Goal: Transaction & Acquisition: Purchase product/service

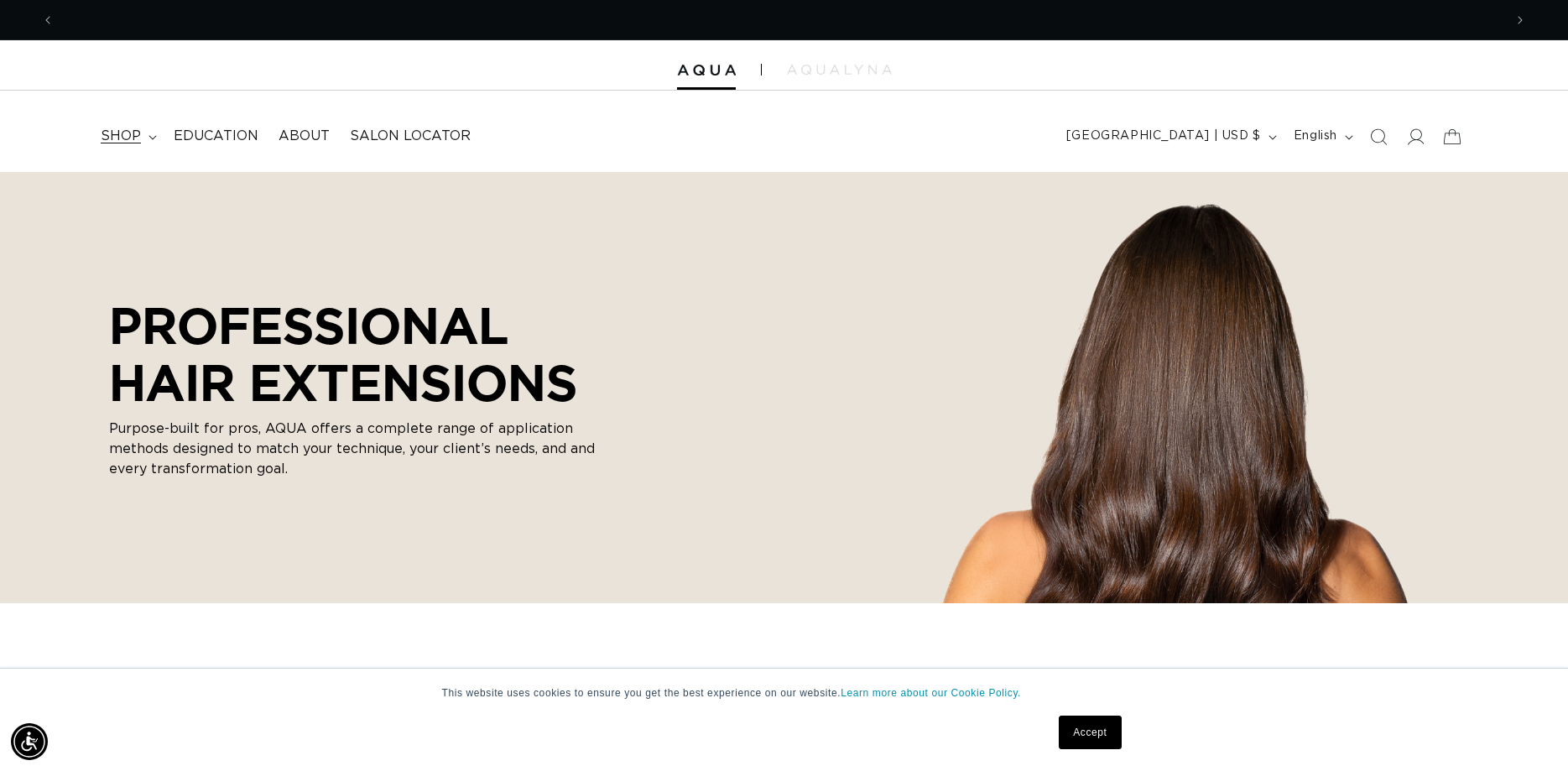
scroll to position [0, 1448]
click at [133, 138] on span "shop" at bounding box center [121, 136] width 40 height 17
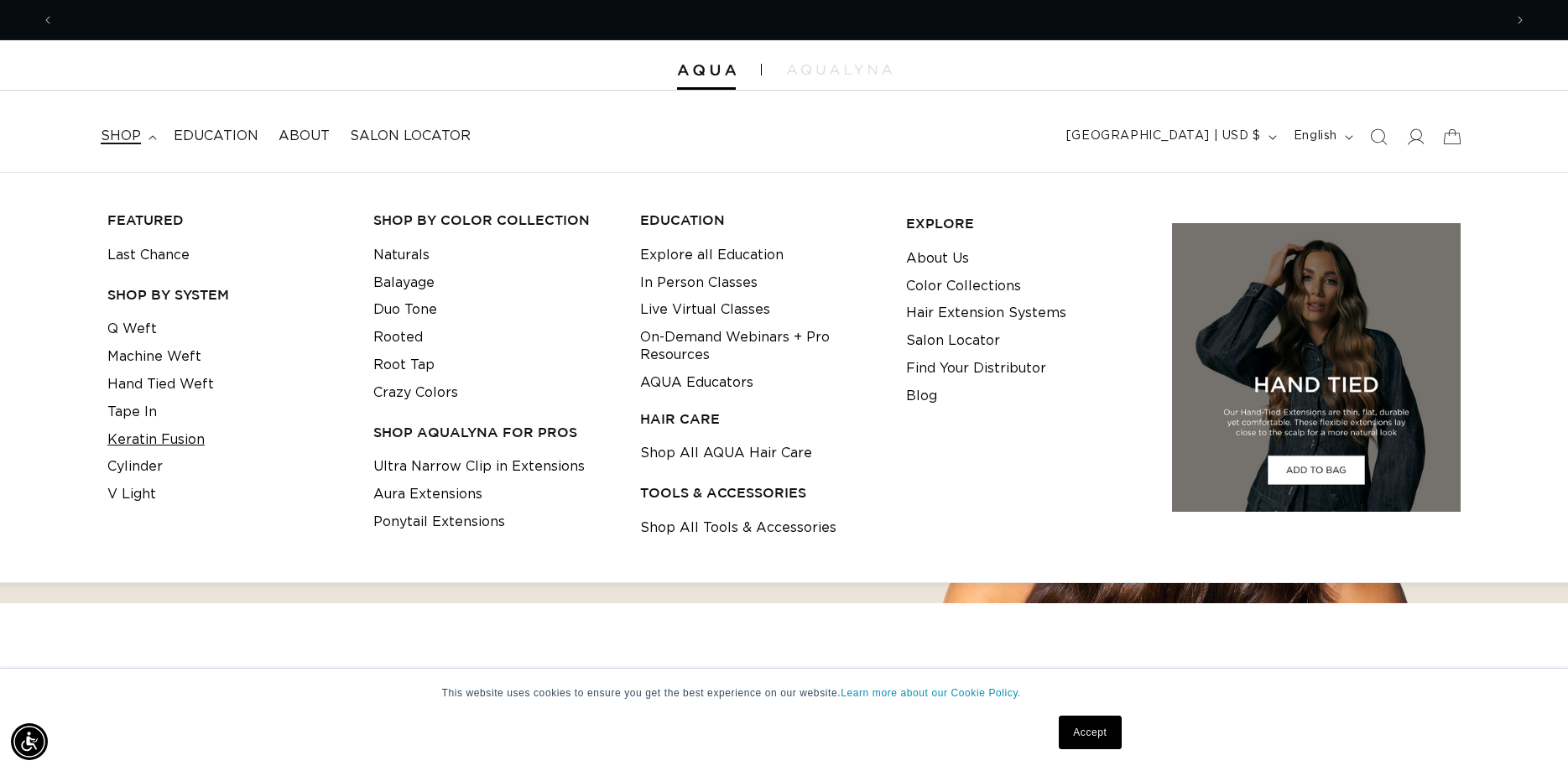
scroll to position [0, 0]
click at [175, 435] on link "Keratin Fusion" at bounding box center [155, 440] width 97 height 28
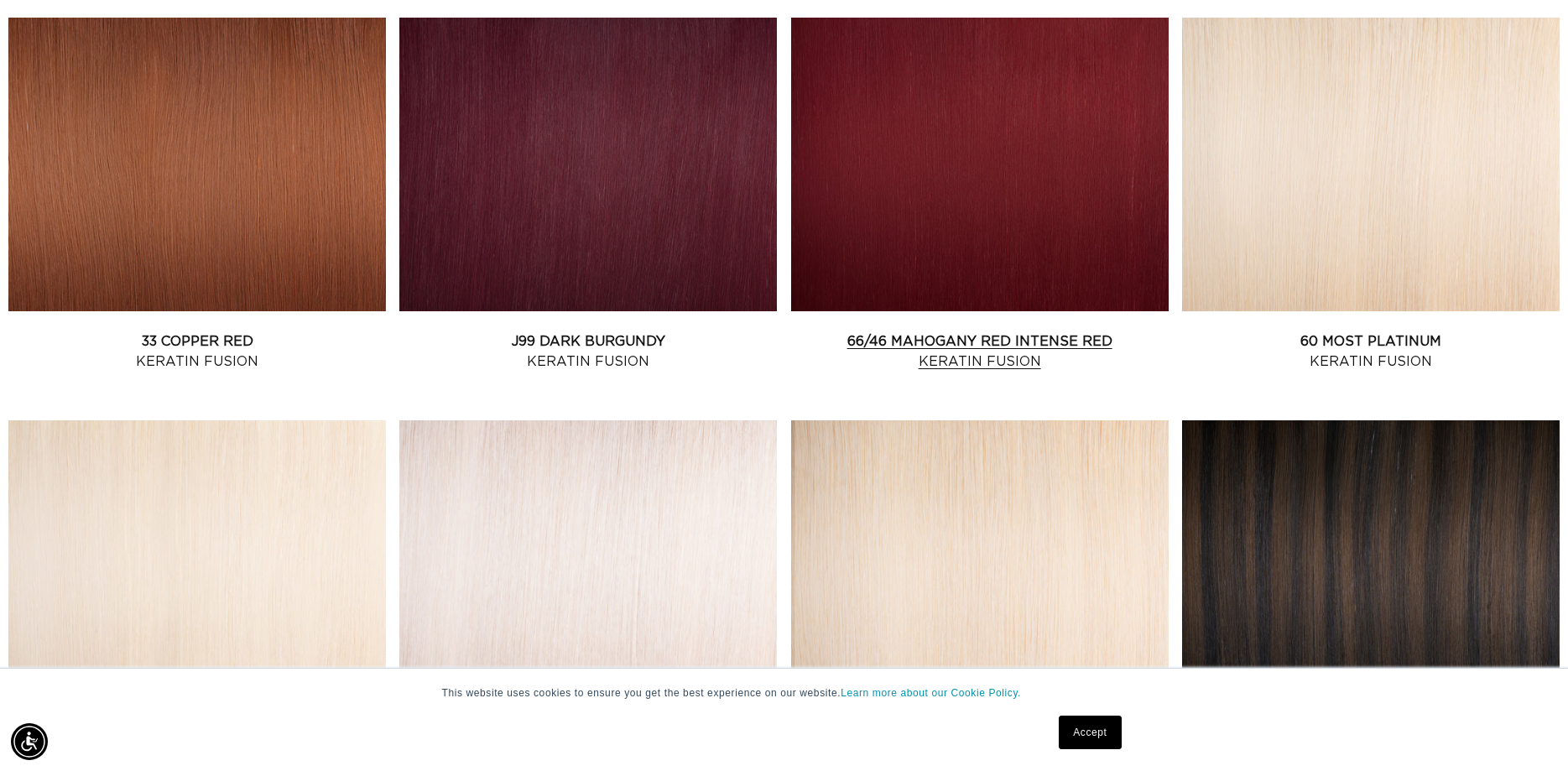
scroll to position [2138, 0]
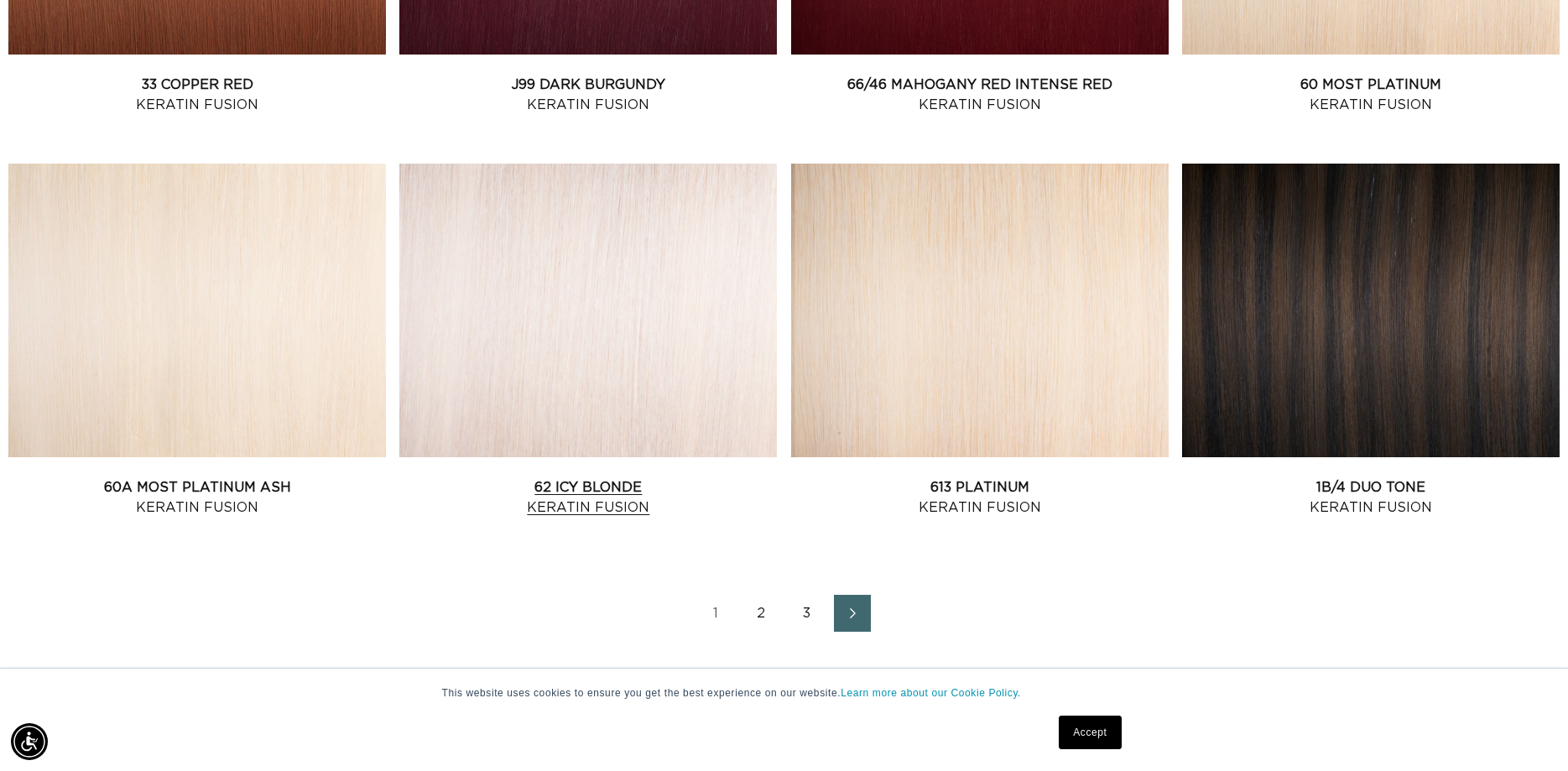
click at [642, 485] on link "62 Icy Blonde Keratin Fusion" at bounding box center [588, 497] width 377 height 40
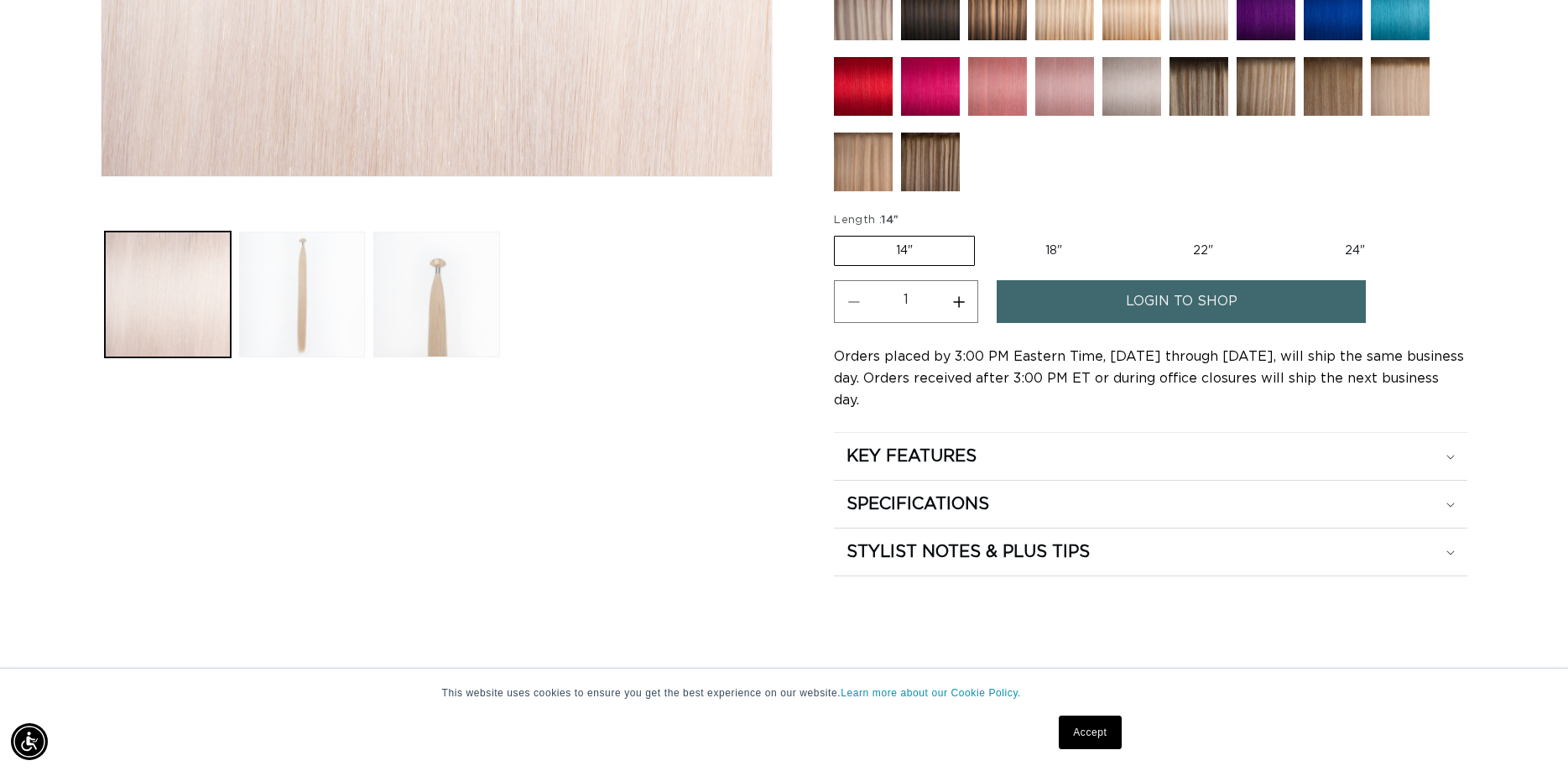
scroll to position [0, 1448]
click at [965, 296] on button "Increase quantity for 62 Icy Blonde - Keratin Fusion" at bounding box center [958, 301] width 38 height 43
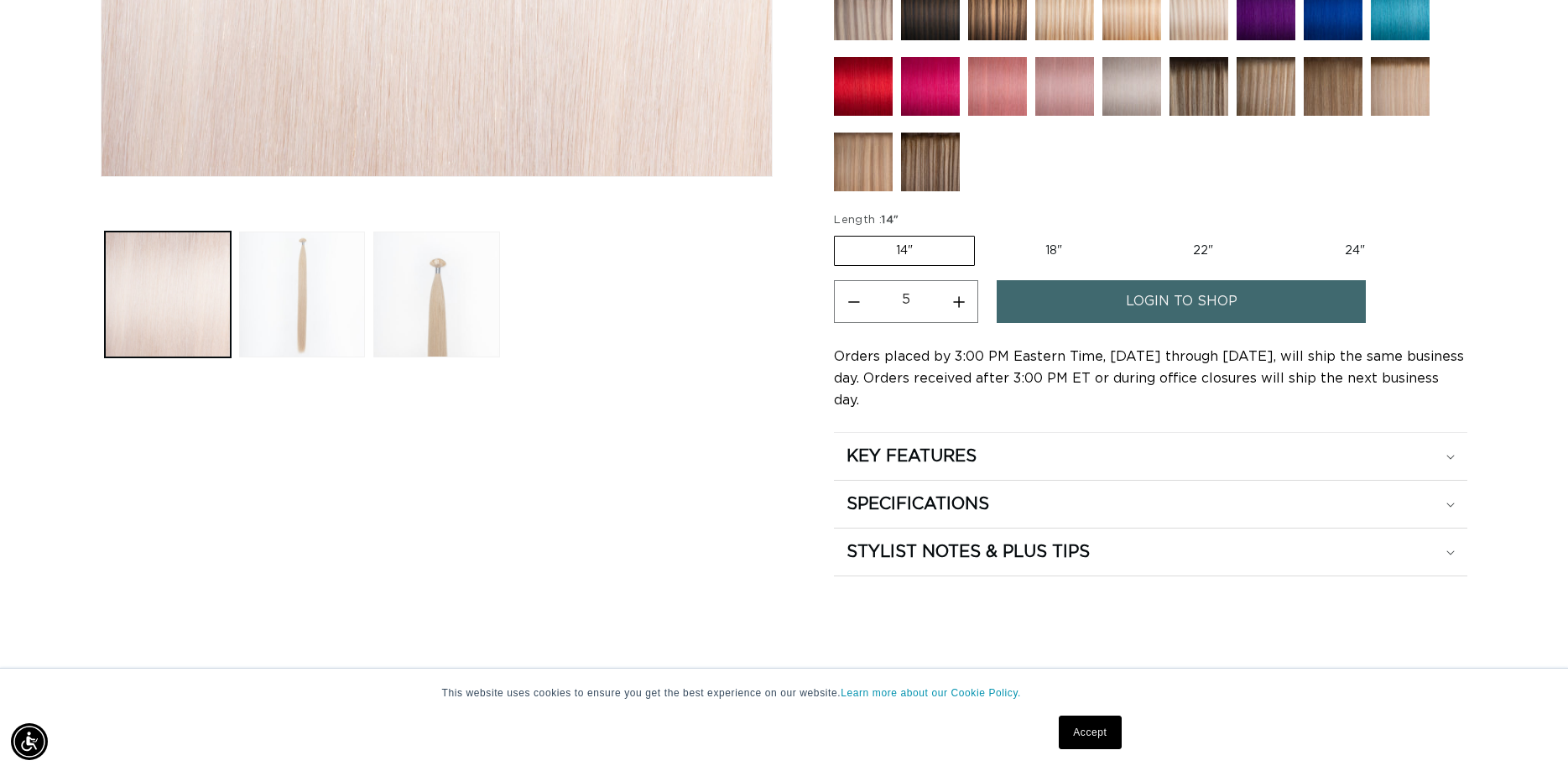
click at [965, 296] on button "Increase quantity for 62 Icy Blonde - Keratin Fusion" at bounding box center [958, 301] width 38 height 43
type input "6"
click at [1069, 294] on link "login to shop" at bounding box center [1181, 301] width 369 height 43
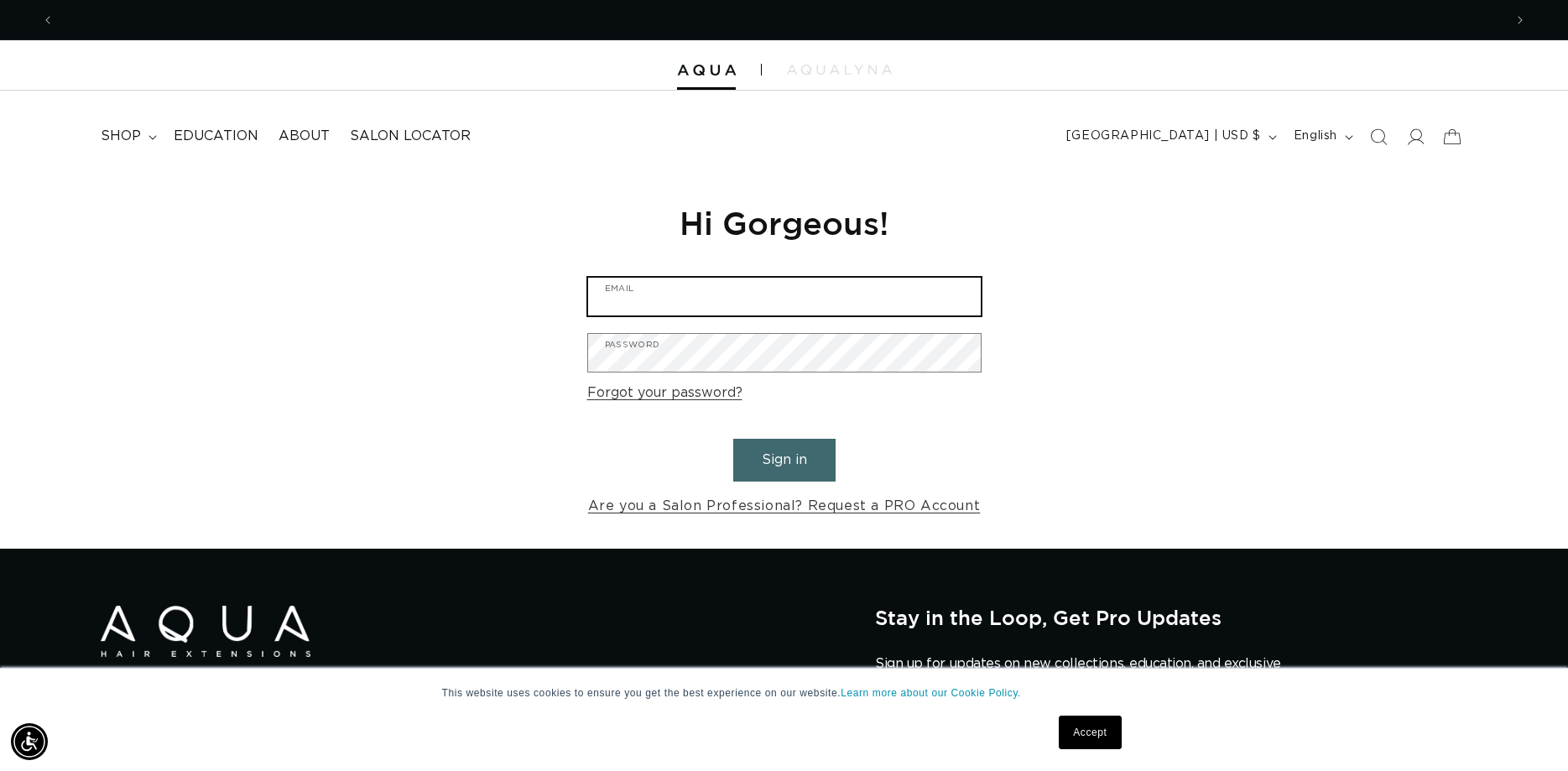
scroll to position [0, 2897]
click at [715, 293] on input "Email" at bounding box center [784, 297] width 393 height 38
type input "hdsparks@upshurcounty.org"
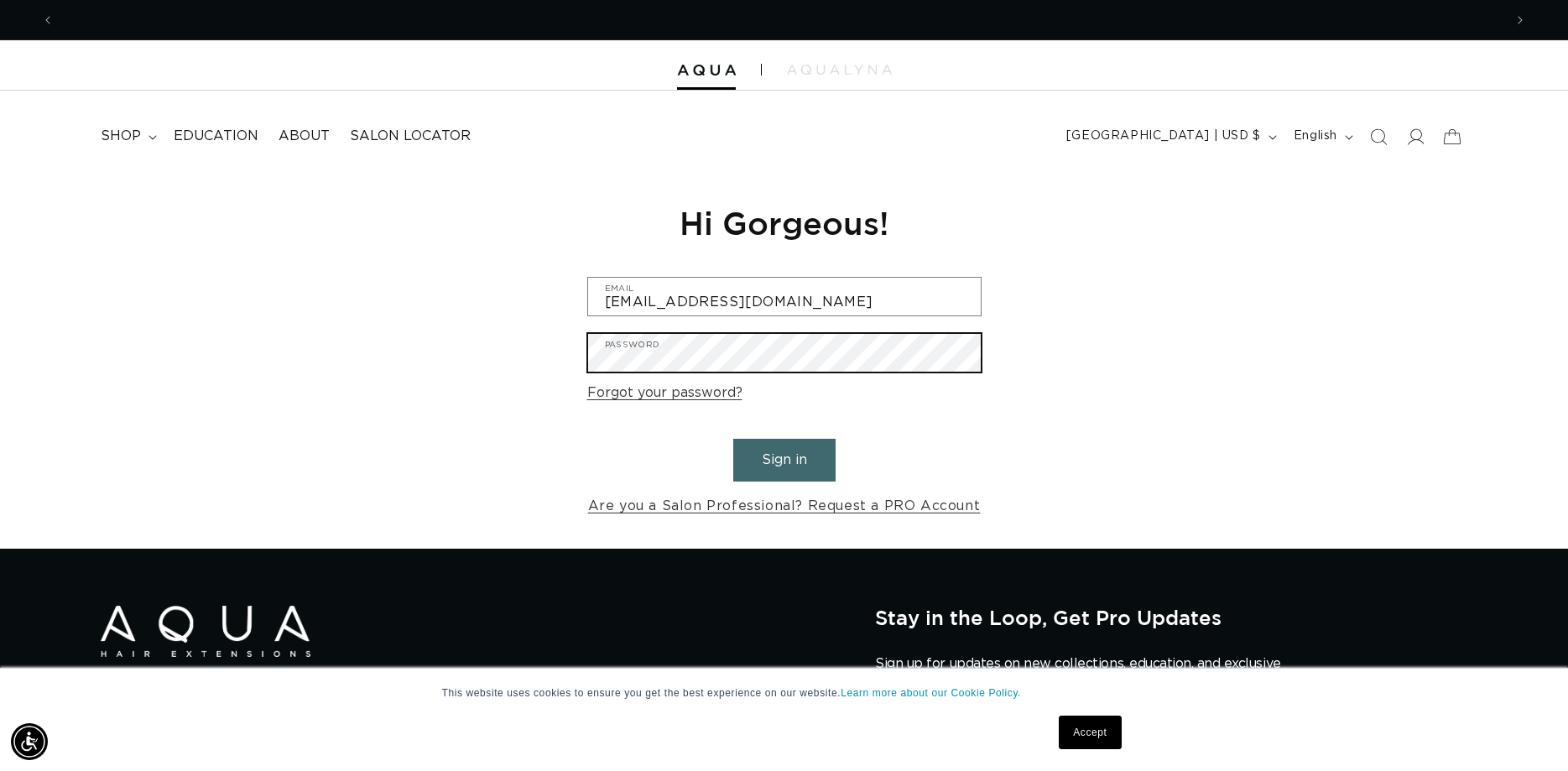
scroll to position [0, 2897]
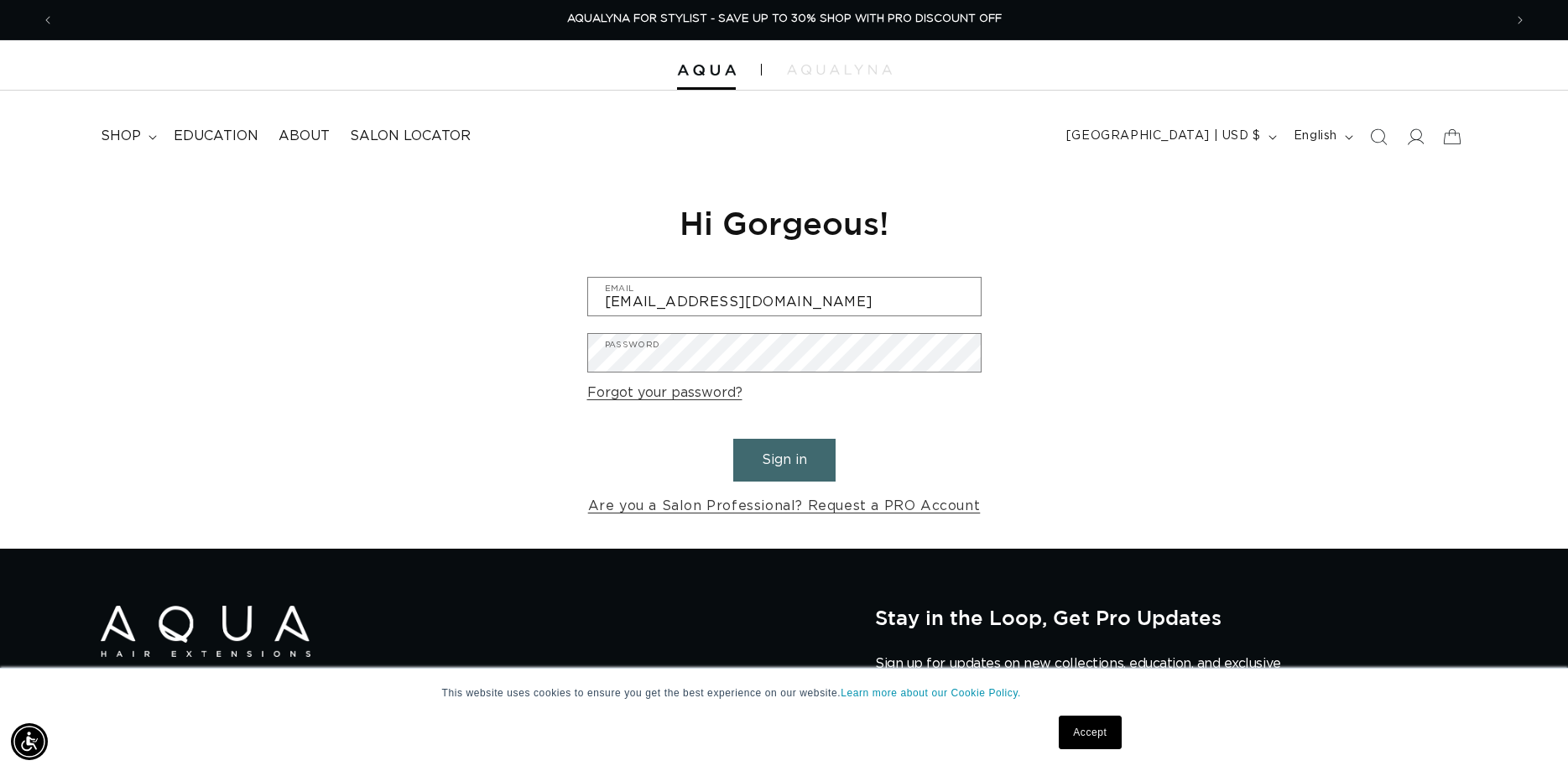
click at [749, 454] on button "Sign in" at bounding box center [784, 459] width 103 height 43
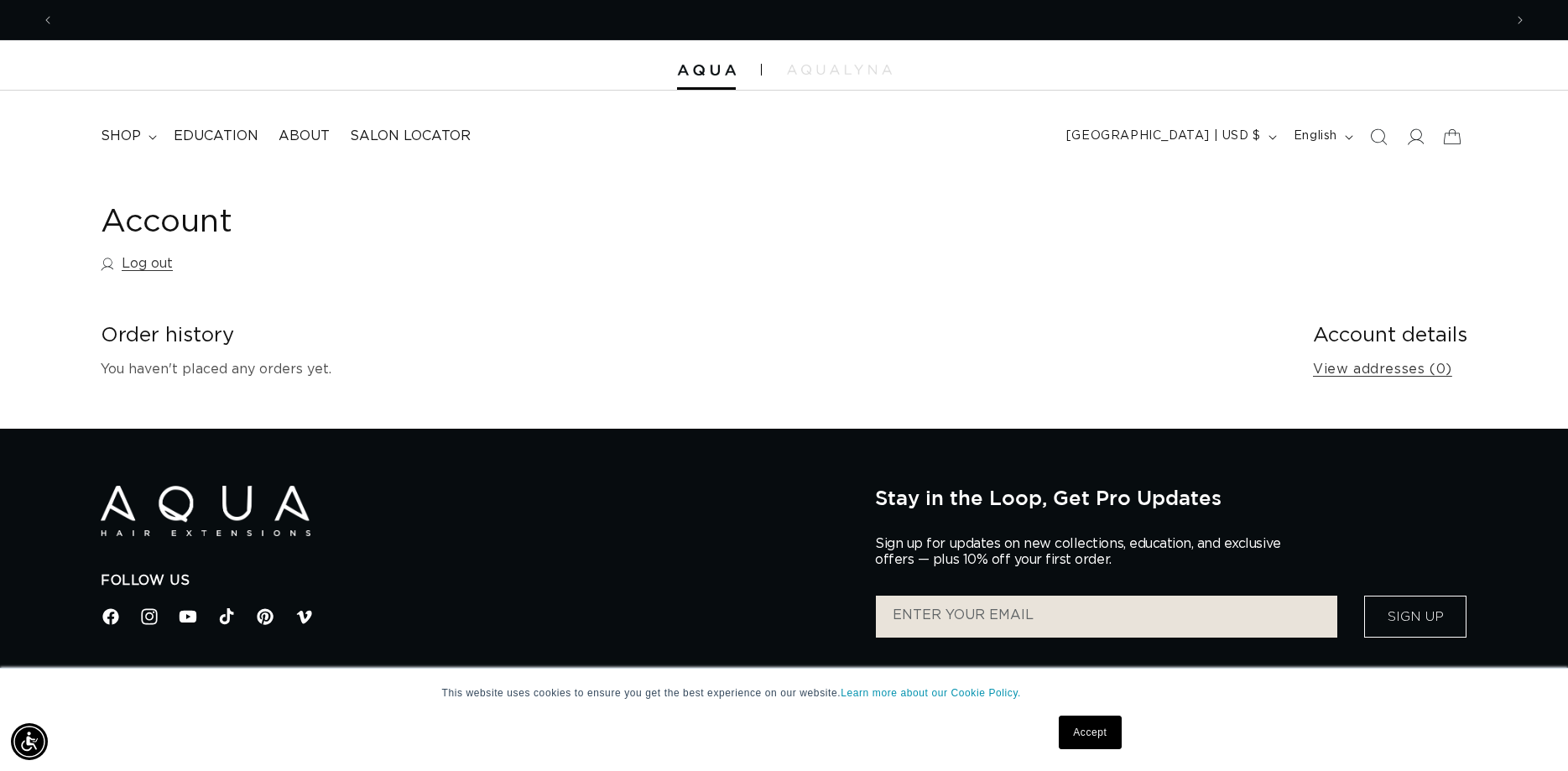
scroll to position [0, 1448]
click at [139, 141] on span "shop" at bounding box center [121, 136] width 40 height 17
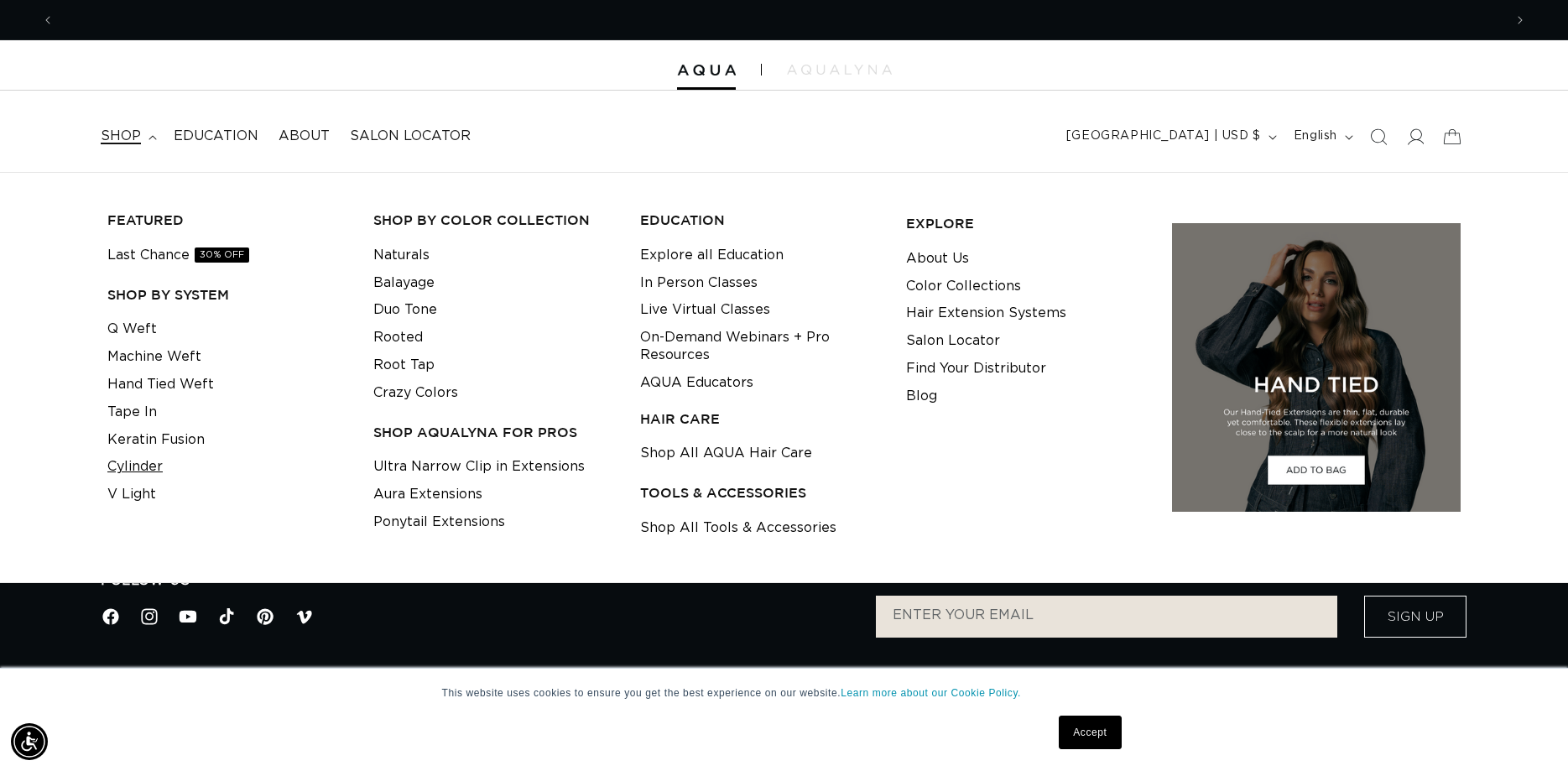
scroll to position [0, 0]
click at [150, 464] on link "Cylinder" at bounding box center [134, 466] width 55 height 28
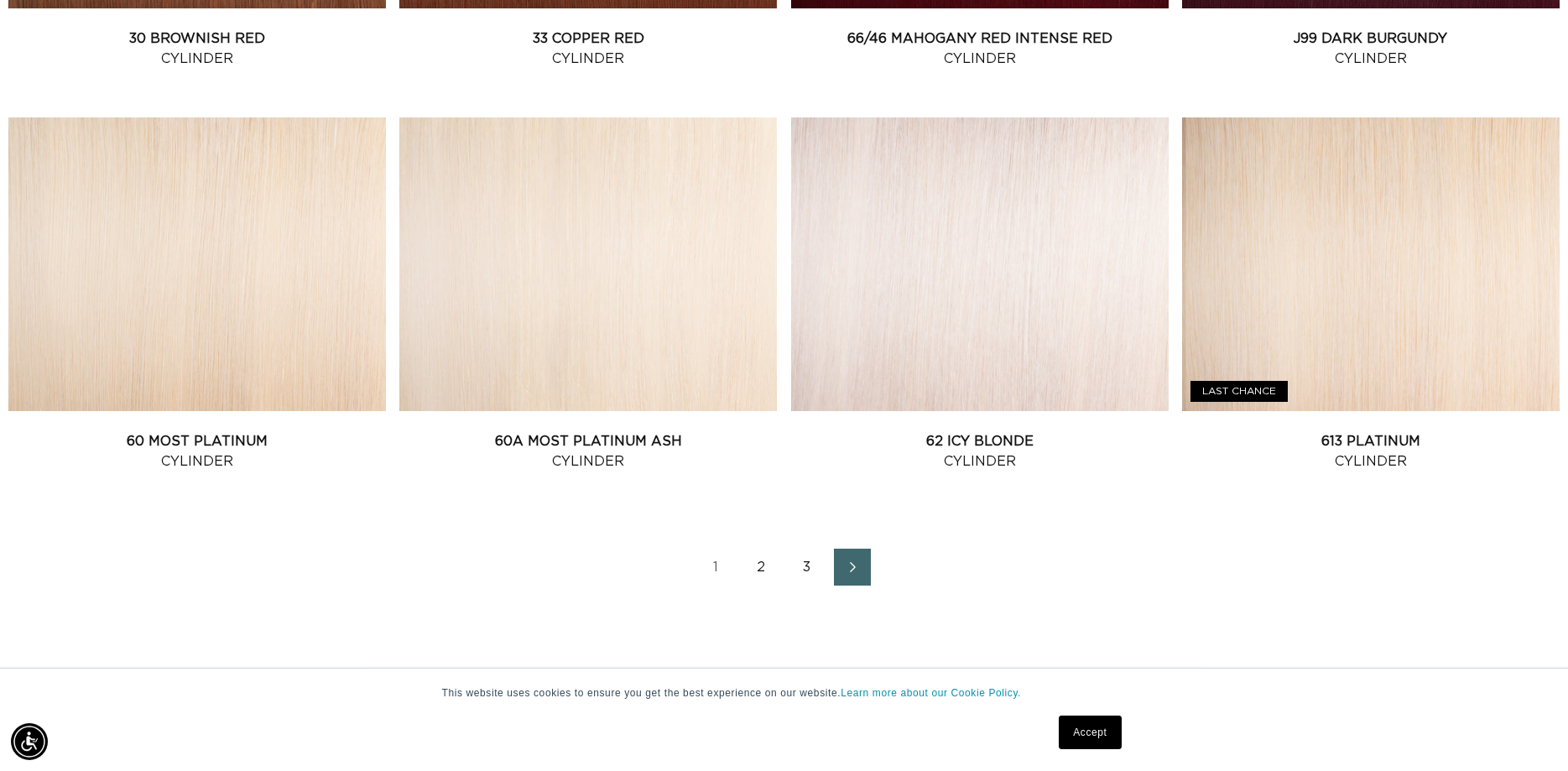
scroll to position [2223, 0]
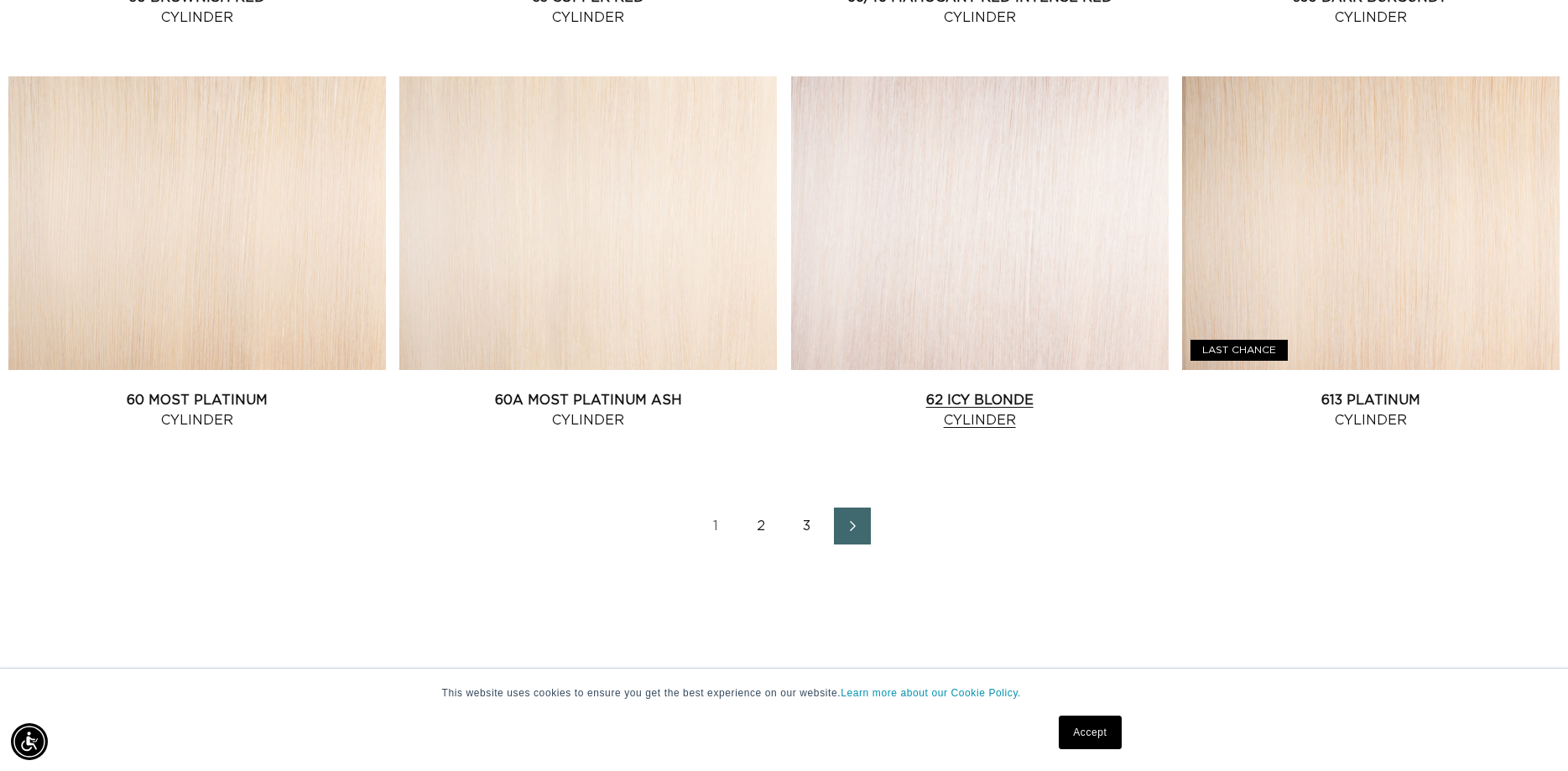
click at [986, 405] on link "62 Icy Blonde Cylinder" at bounding box center [980, 410] width 377 height 40
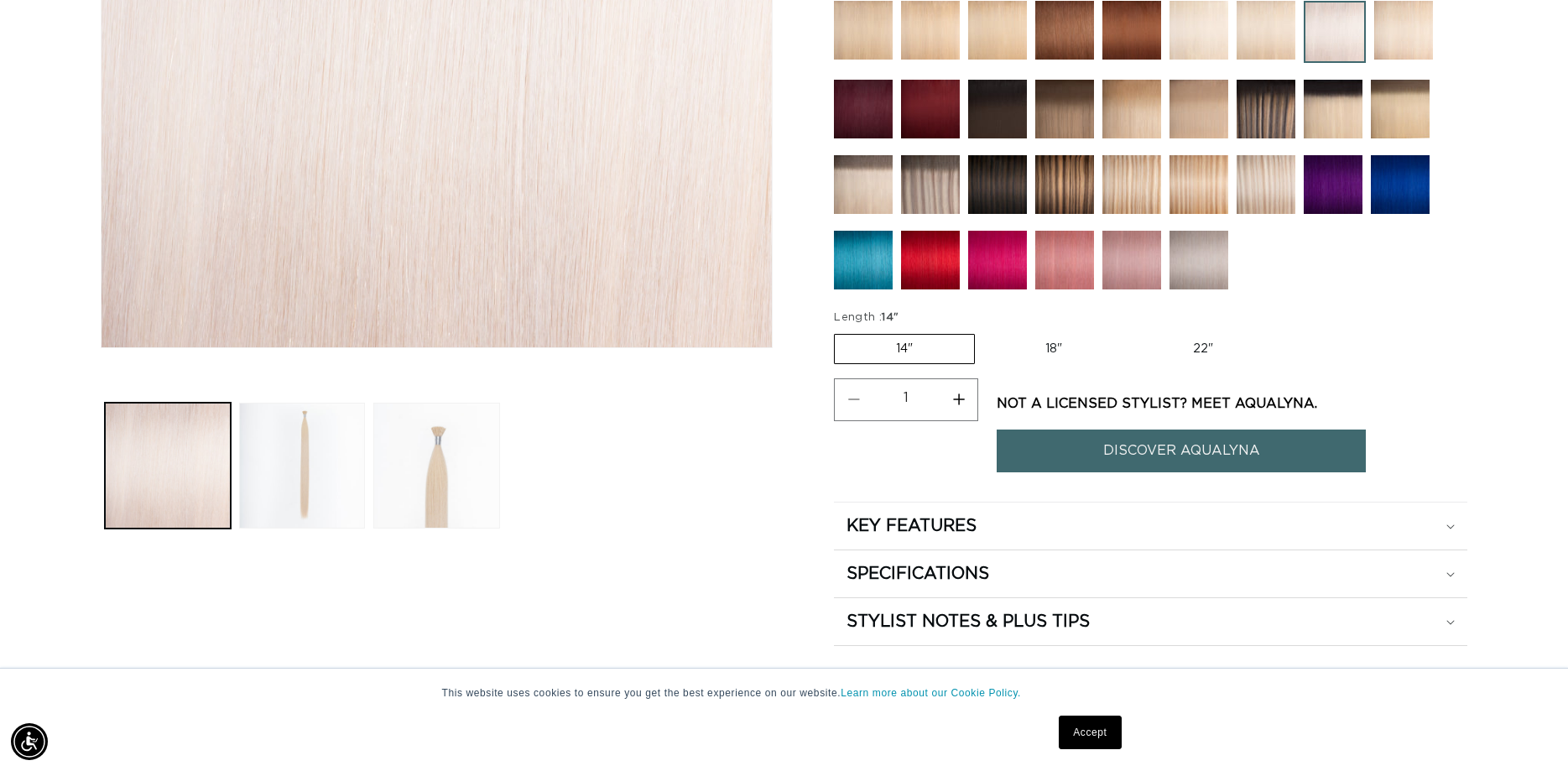
scroll to position [0, 1448]
click at [1186, 343] on label "22" Variant sold out or unavailable" at bounding box center [1202, 348] width 142 height 28
click at [1132, 331] on input "22" Variant sold out or unavailable" at bounding box center [1132, 330] width 1 height 1
radio input "true"
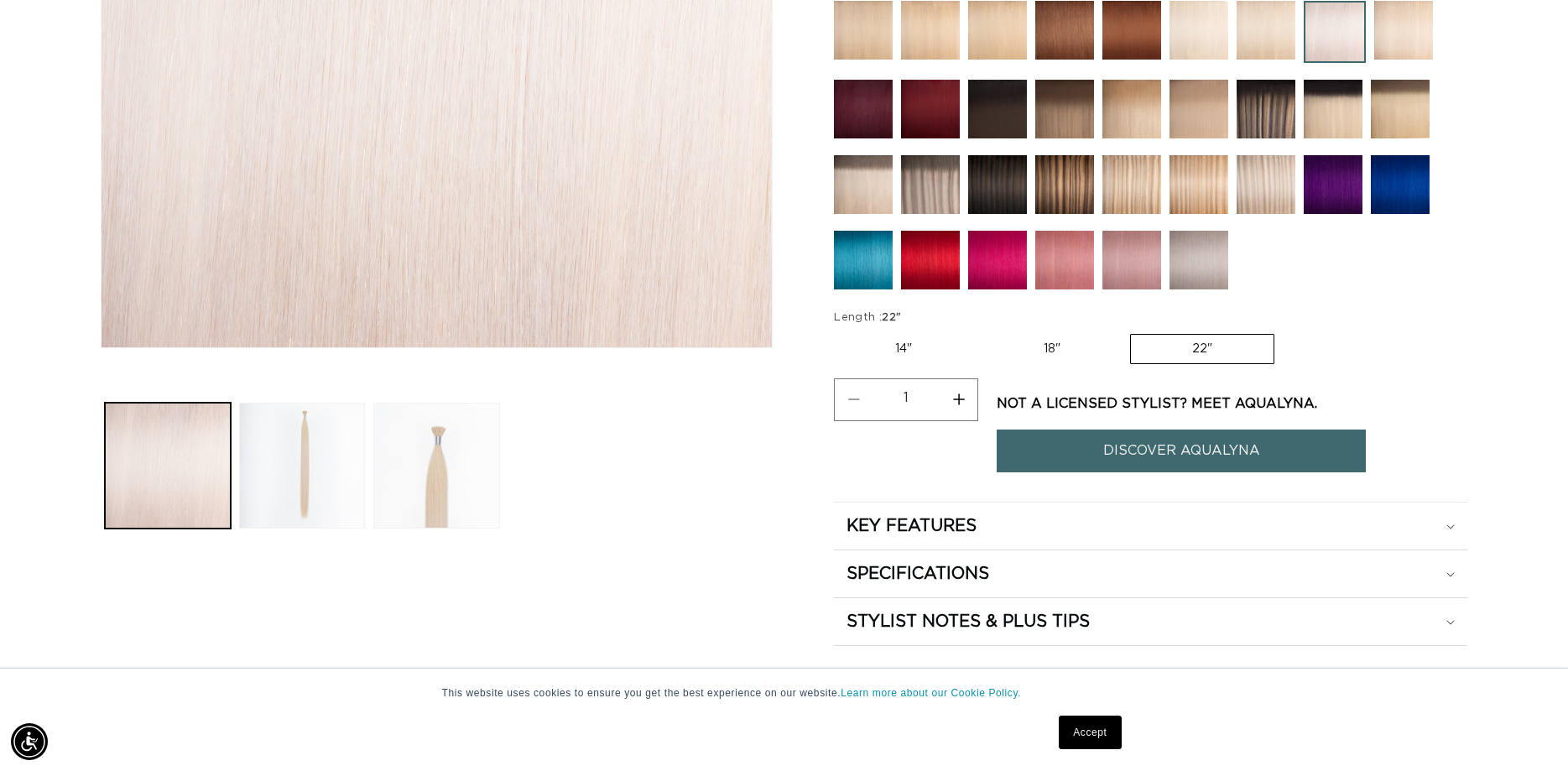
click at [967, 398] on button "Increase quantity for 62 Icy Blonde - Cylinder" at bounding box center [958, 399] width 38 height 43
click at [964, 394] on button "Increase quantity for 62 Icy Blonde - Cylinder" at bounding box center [958, 399] width 38 height 43
type input "4"
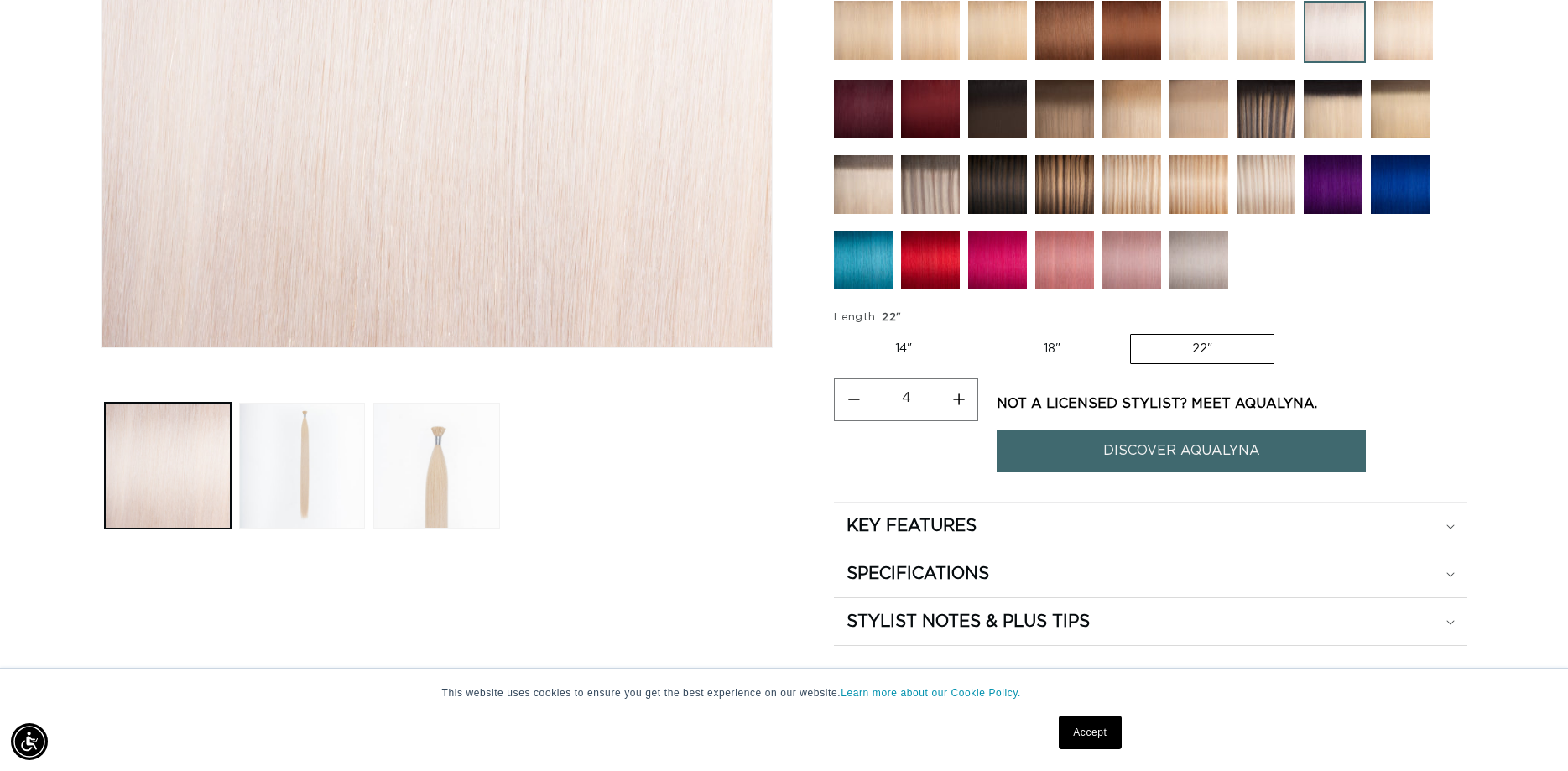
click at [1039, 434] on link "DISCOVER AQUALYNA" at bounding box center [1181, 450] width 369 height 43
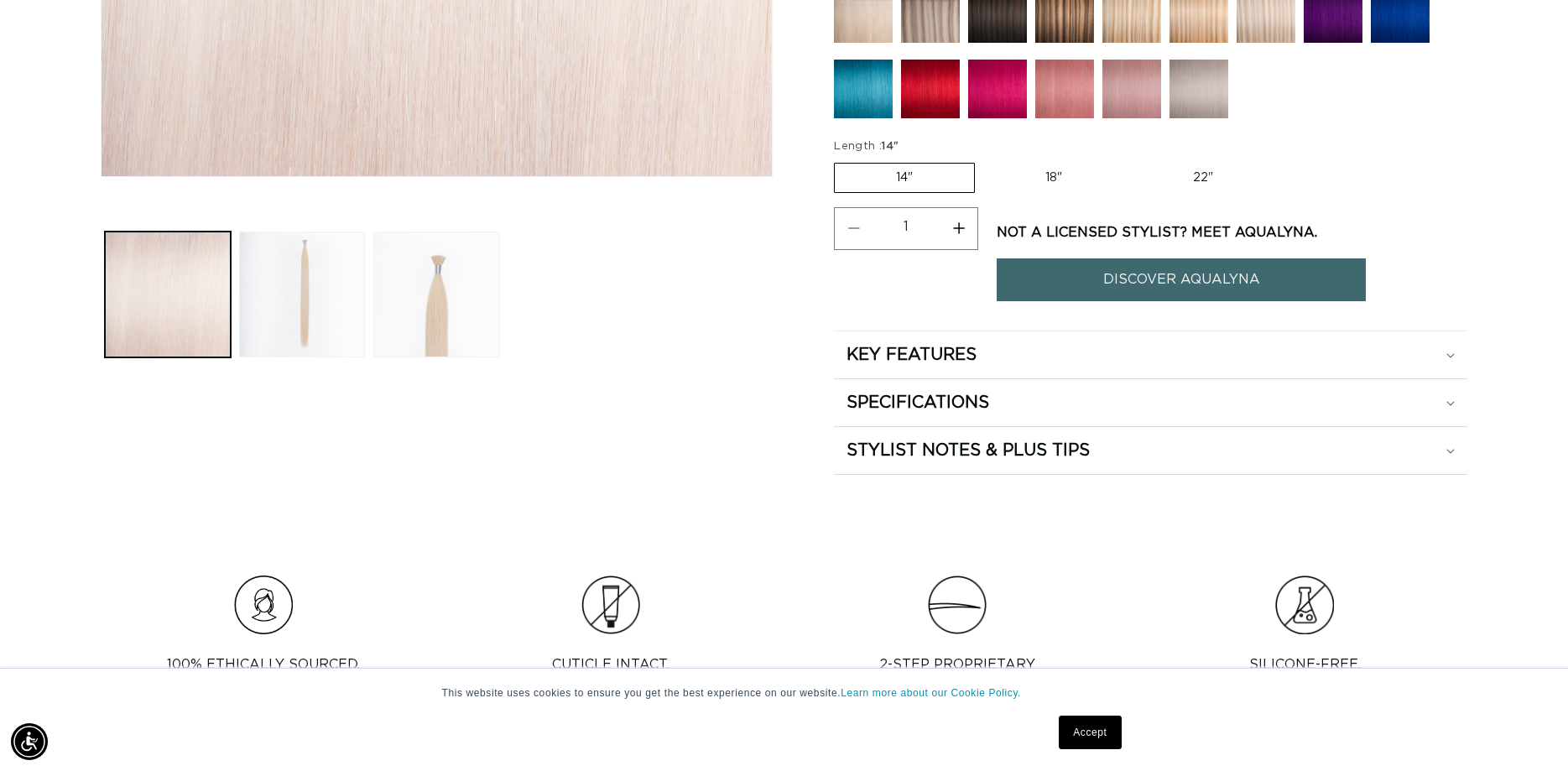
scroll to position [0, 1448]
click at [1207, 167] on label "22" Variant sold out or unavailable" at bounding box center [1202, 177] width 142 height 28
click at [1132, 161] on input "22" Variant sold out or unavailable" at bounding box center [1132, 160] width 1 height 1
radio input "true"
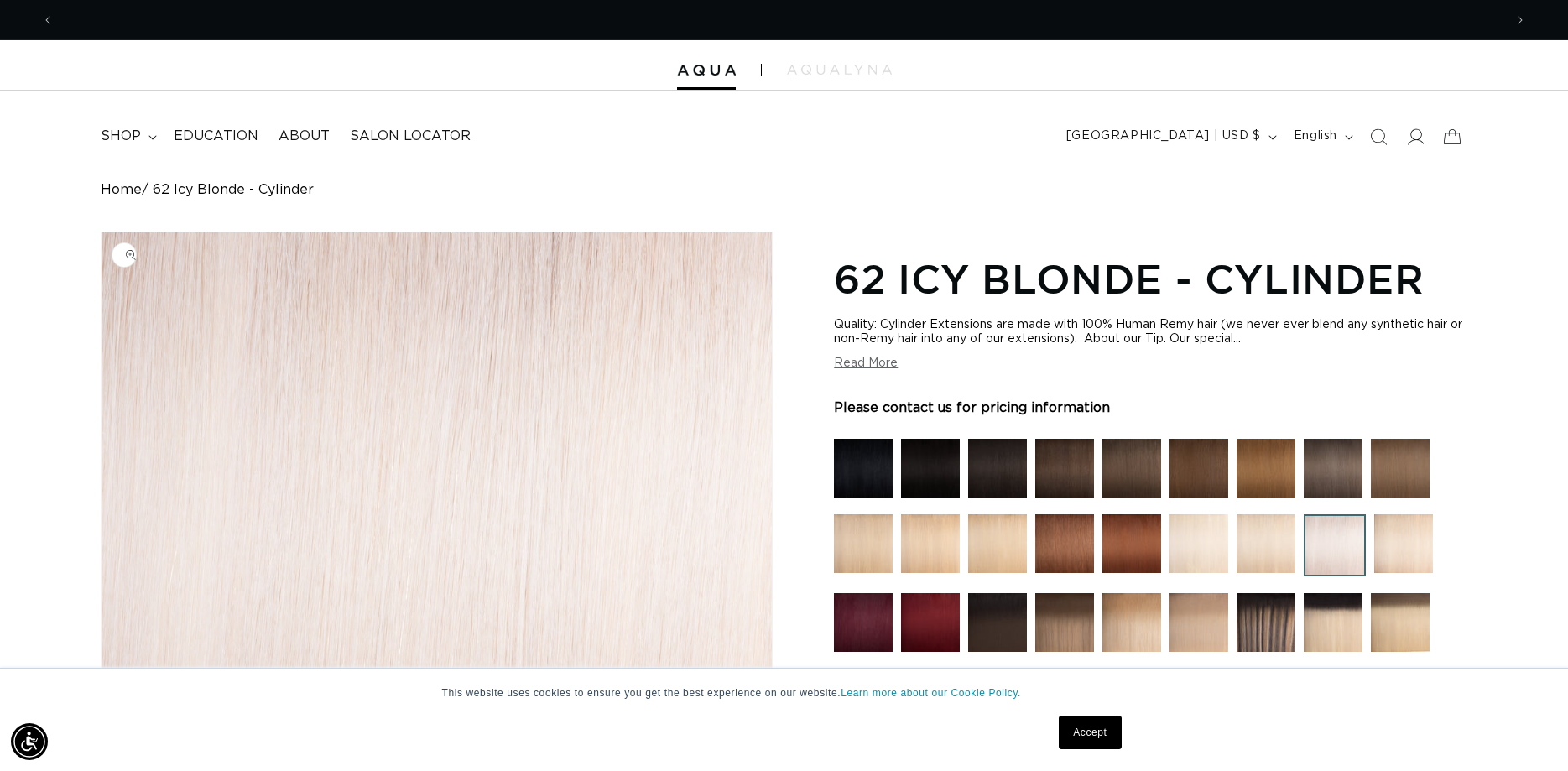
scroll to position [0, 0]
